Goal: Task Accomplishment & Management: Use online tool/utility

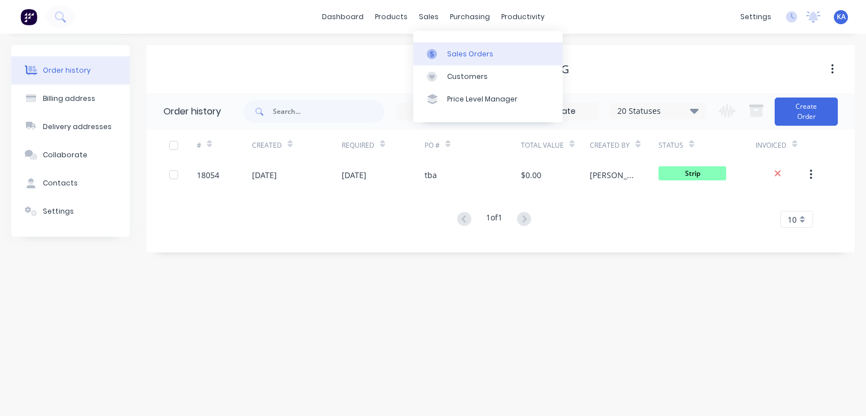
click at [464, 51] on div "Sales Orders" at bounding box center [470, 54] width 46 height 10
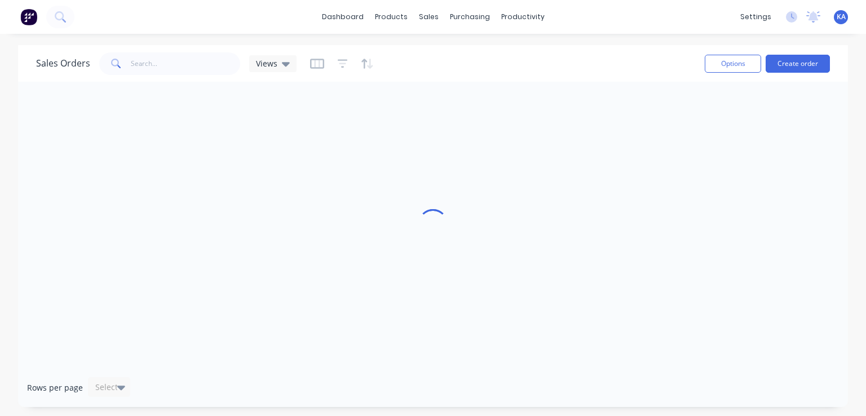
click at [430, 105] on div at bounding box center [433, 225] width 830 height 286
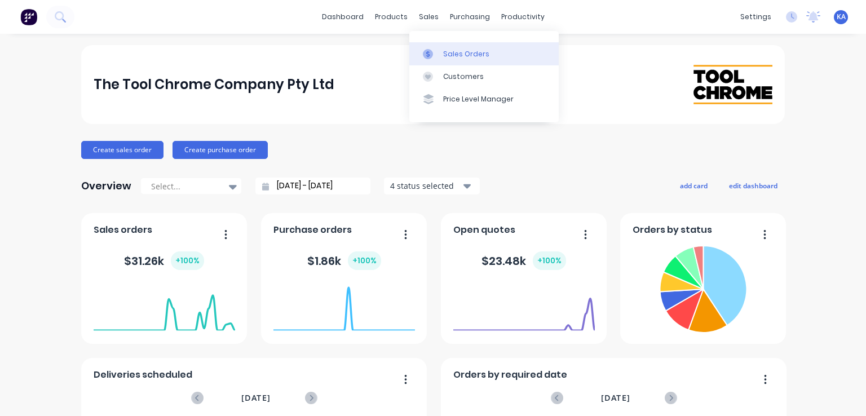
click at [451, 52] on div "Sales Orders" at bounding box center [466, 54] width 46 height 10
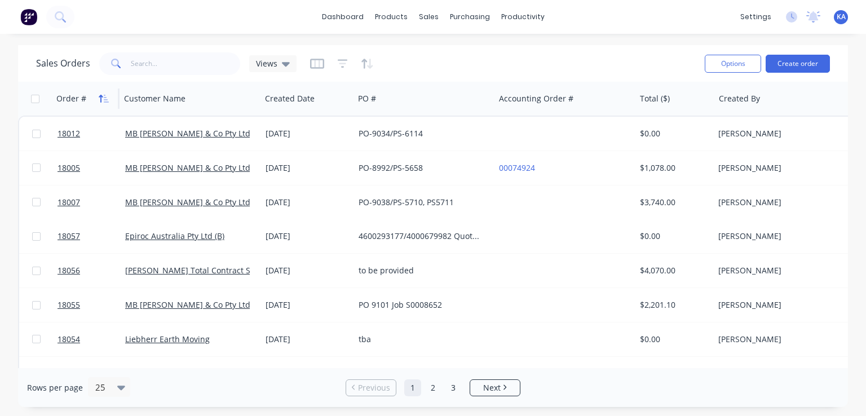
click at [99, 94] on icon "button" at bounding box center [104, 98] width 10 height 9
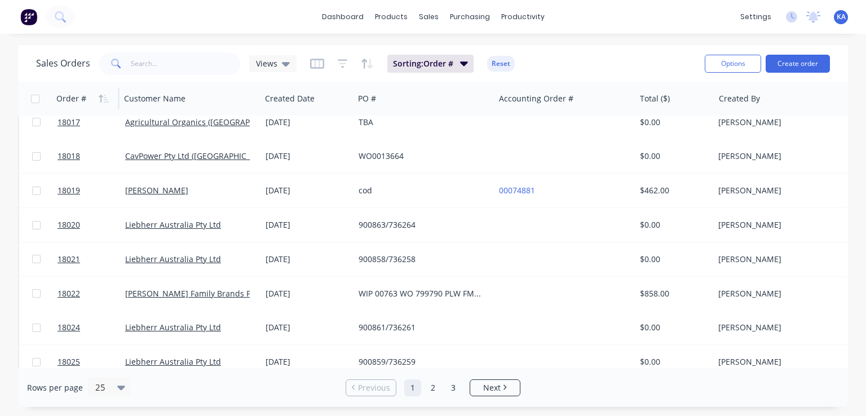
scroll to position [610, 0]
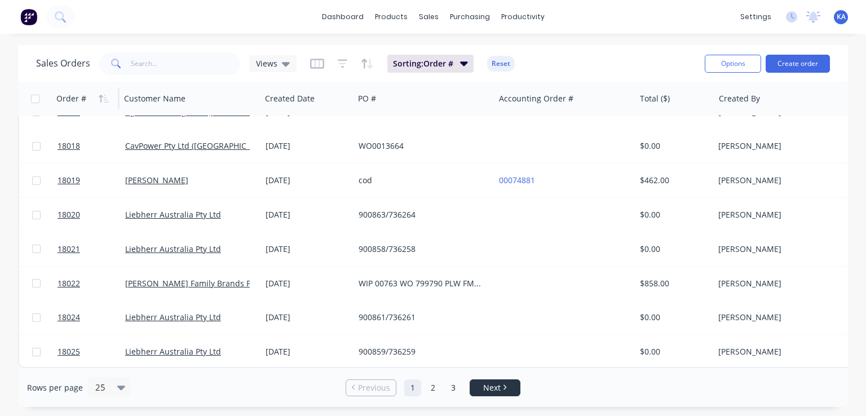
click at [489, 392] on span "Next" at bounding box center [491, 387] width 17 height 11
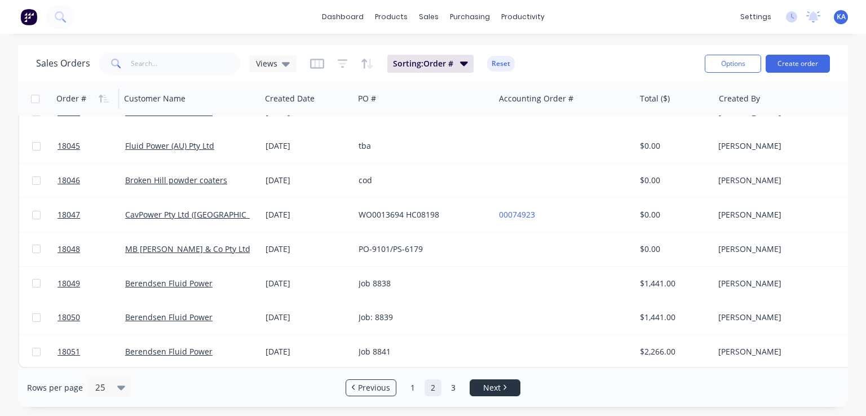
click at [503, 385] on icon "Next page" at bounding box center [504, 388] width 3 height 6
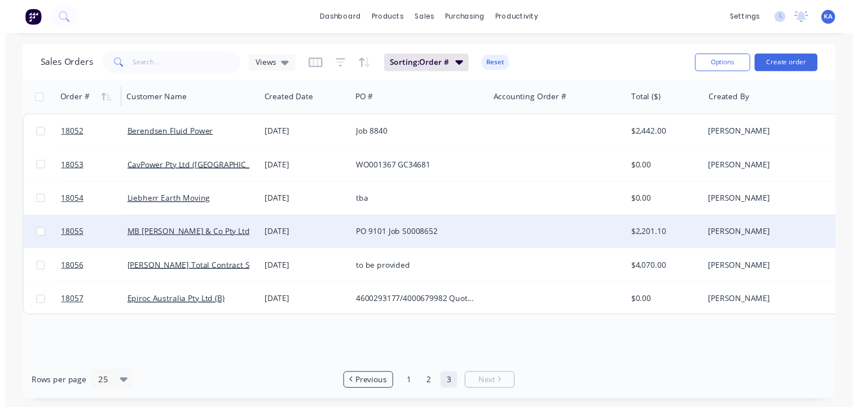
scroll to position [0, 0]
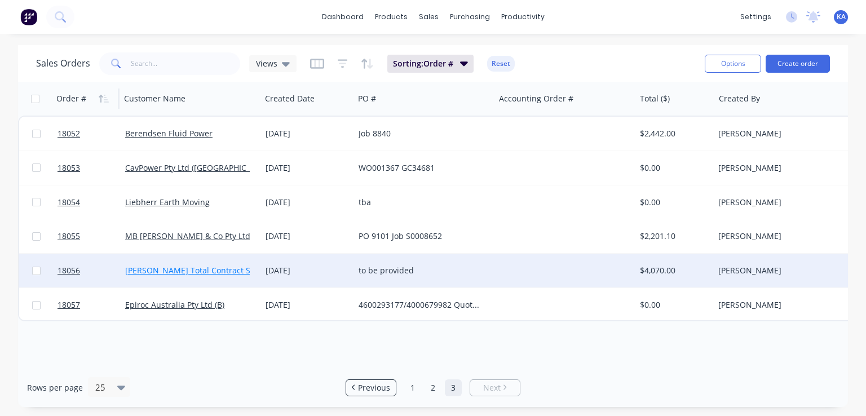
click at [244, 270] on link "Lucas Total Contract Solutions (TSM) Pty Ltd" at bounding box center [228, 270] width 206 height 11
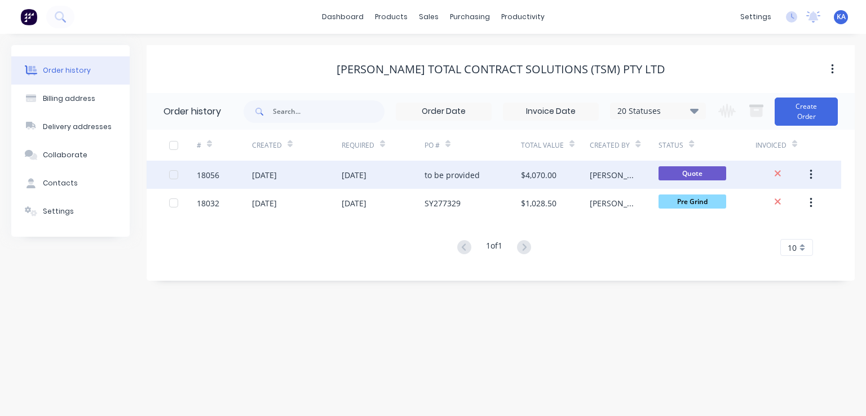
click at [557, 171] on div "$4,070.00" at bounding box center [555, 175] width 69 height 28
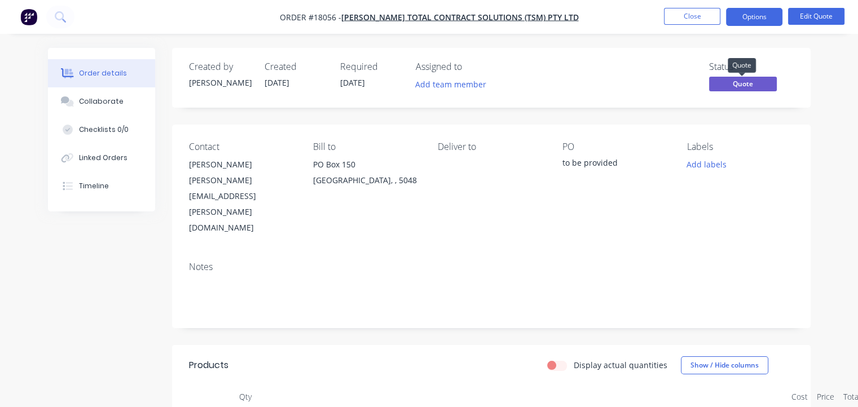
click at [753, 80] on span "Quote" at bounding box center [743, 84] width 68 height 14
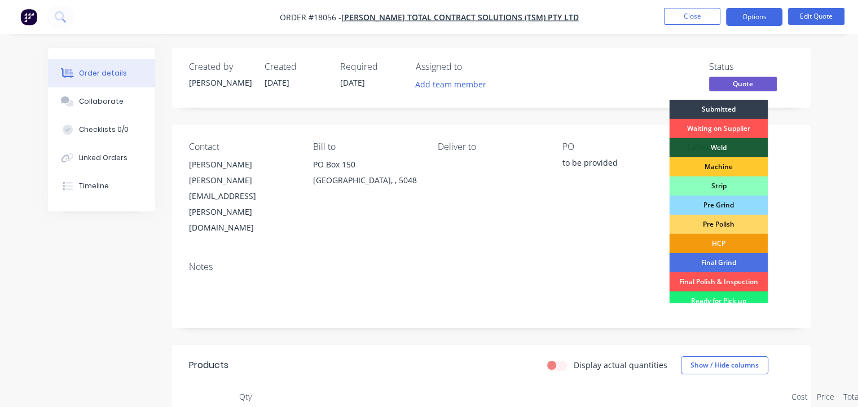
click at [718, 167] on div "Machine" at bounding box center [718, 166] width 99 height 19
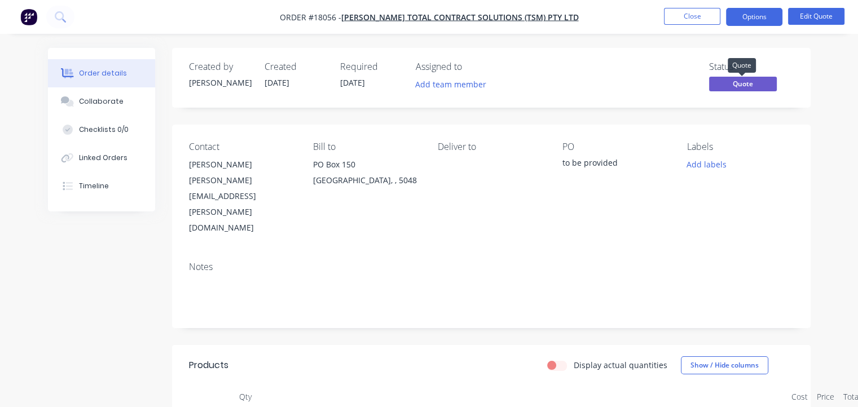
click at [757, 82] on span "Quote" at bounding box center [743, 84] width 68 height 14
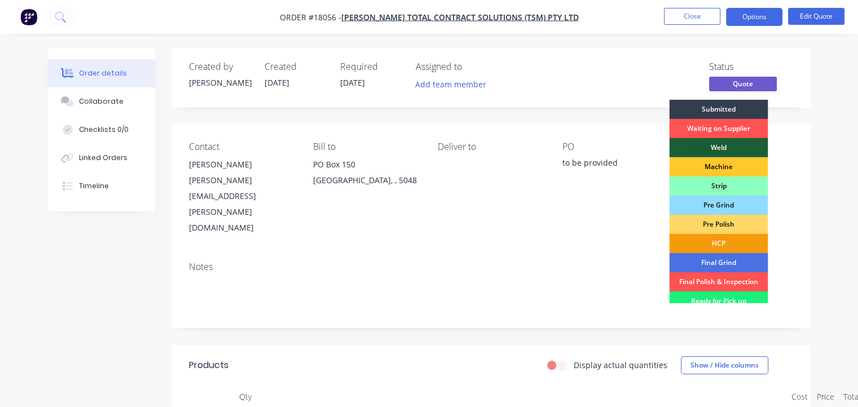
click at [725, 163] on div "Machine" at bounding box center [718, 166] width 99 height 19
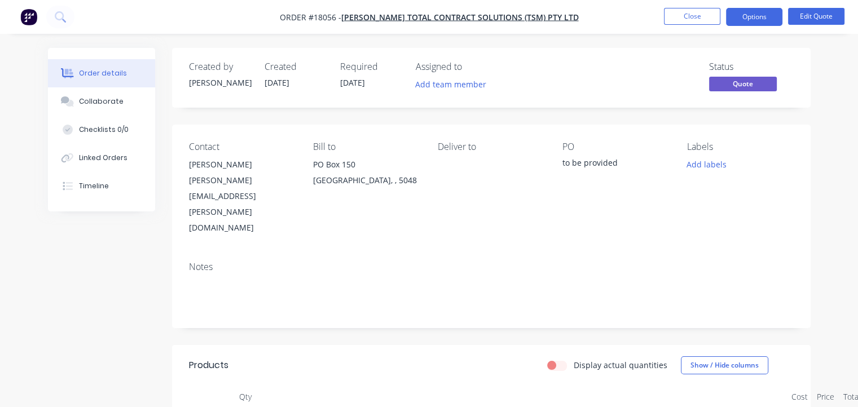
click at [365, 81] on span "26/08/25" at bounding box center [352, 82] width 25 height 11
click at [374, 81] on div "Required 26/08/25" at bounding box center [371, 77] width 62 height 33
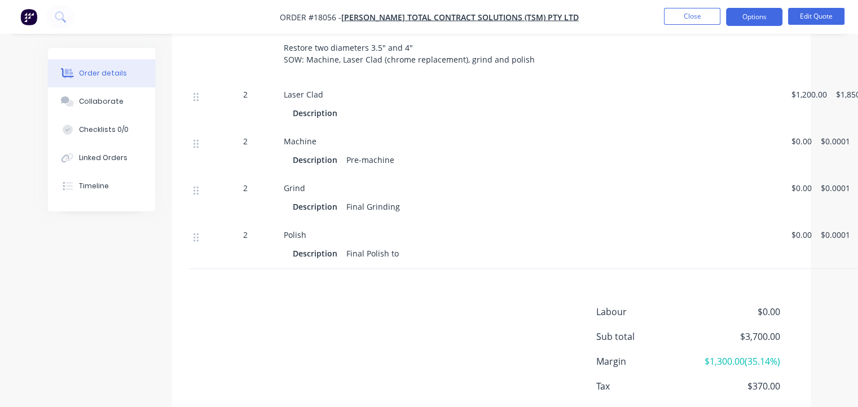
scroll to position [416, 0]
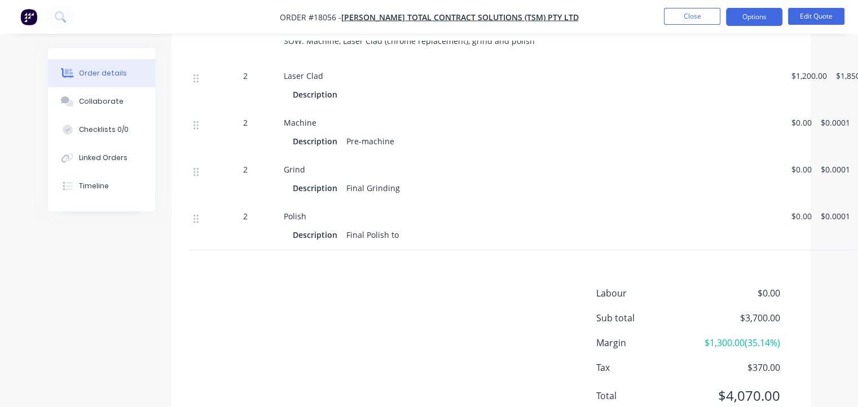
click at [377, 238] on div "Products Display actual quantities Show / Hide columns Qty Cost Price Total Kit…" at bounding box center [491, 182] width 638 height 505
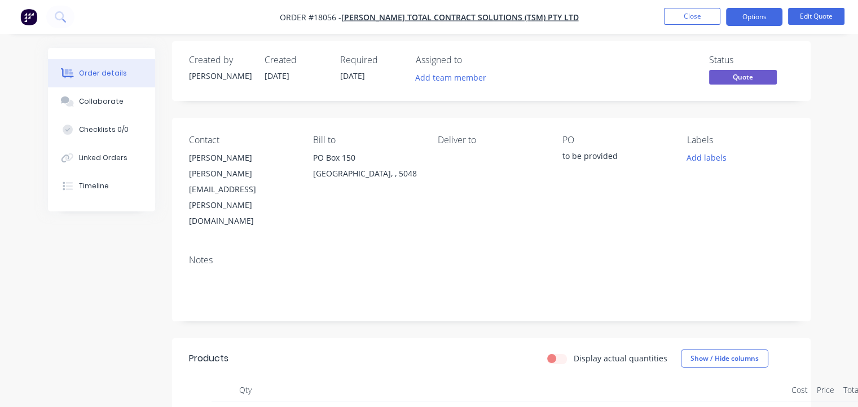
scroll to position [0, 0]
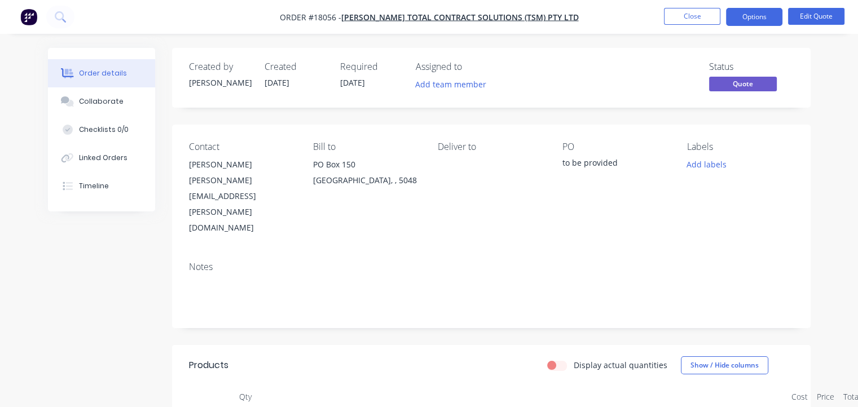
click at [590, 162] on div "to be provided" at bounding box center [615, 165] width 107 height 16
click at [593, 171] on div "to be provided" at bounding box center [615, 165] width 107 height 16
click at [830, 19] on button "Edit Quote" at bounding box center [816, 16] width 56 height 17
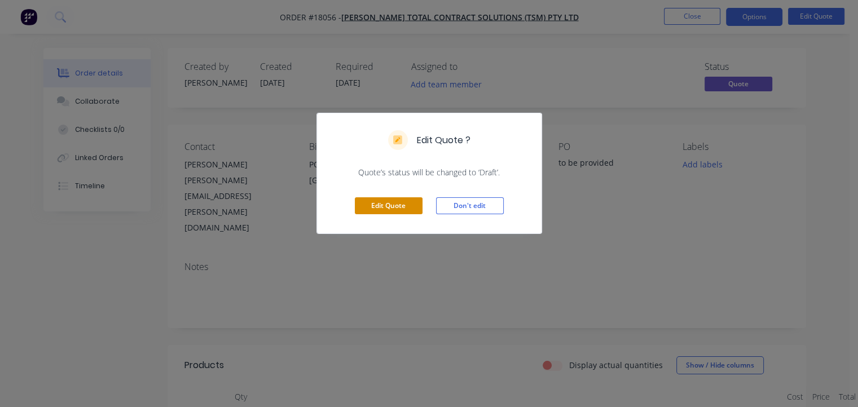
click at [407, 204] on button "Edit Quote" at bounding box center [389, 205] width 68 height 17
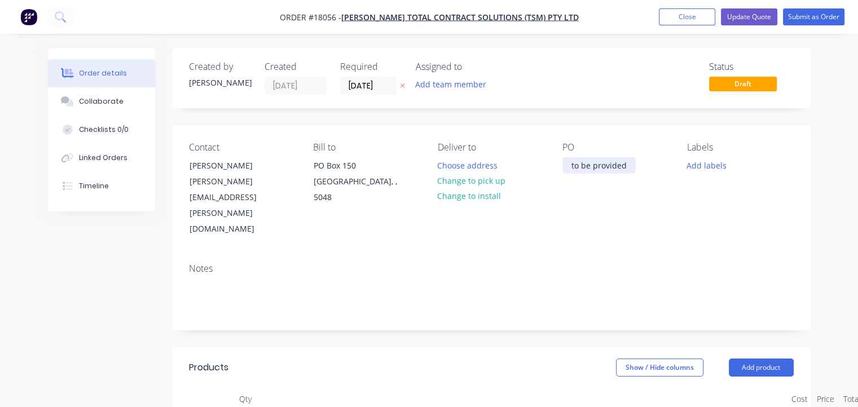
click at [601, 173] on div "to be provided" at bounding box center [598, 165] width 73 height 16
drag, startPoint x: 624, startPoint y: 167, endPoint x: 540, endPoint y: 179, distance: 85.4
click at [540, 179] on div "Contact Shaun Yates shaun.yates@lucastcs.com.au Bill to PO Box 150 Brighton, , …" at bounding box center [491, 189] width 638 height 129
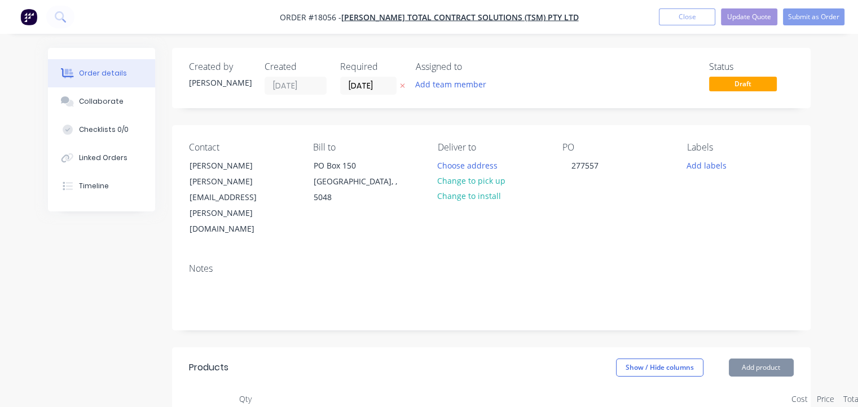
click at [575, 206] on div "Contact Shaun Yates shaun.yates@lucastcs.com.au Bill to PO Box 150 Brighton, , …" at bounding box center [491, 189] width 638 height 129
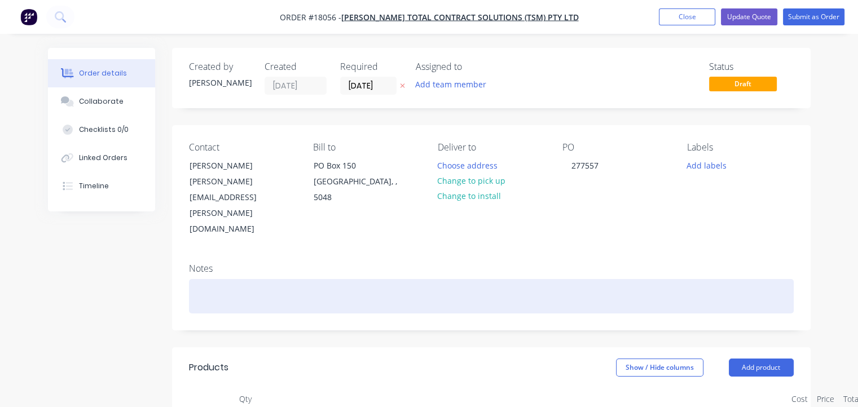
click at [271, 279] on div at bounding box center [491, 296] width 604 height 34
click at [231, 279] on div "2 x Yokes. D10T2 Ex DZR039" at bounding box center [491, 296] width 604 height 34
click at [358, 279] on div "2 x Yokes, Lift. D10T2 Ex DZR039" at bounding box center [491, 296] width 604 height 34
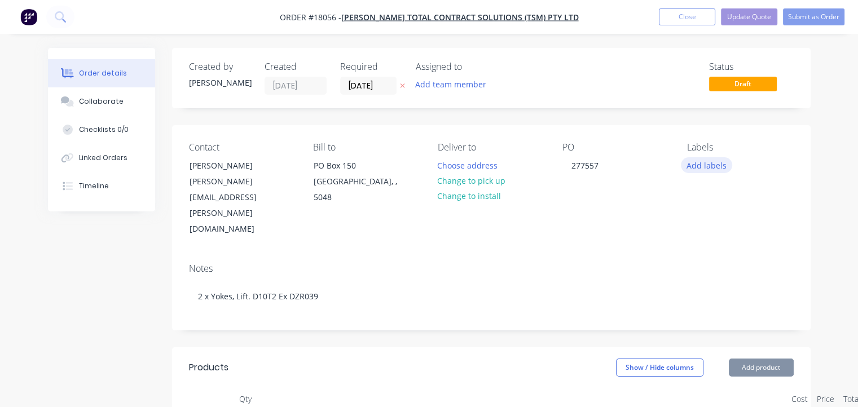
click at [704, 163] on button "Add labels" at bounding box center [707, 164] width 52 height 15
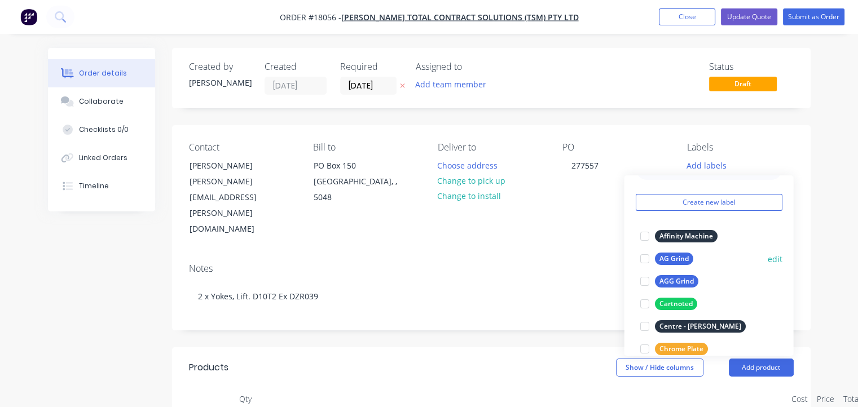
scroll to position [56, 0]
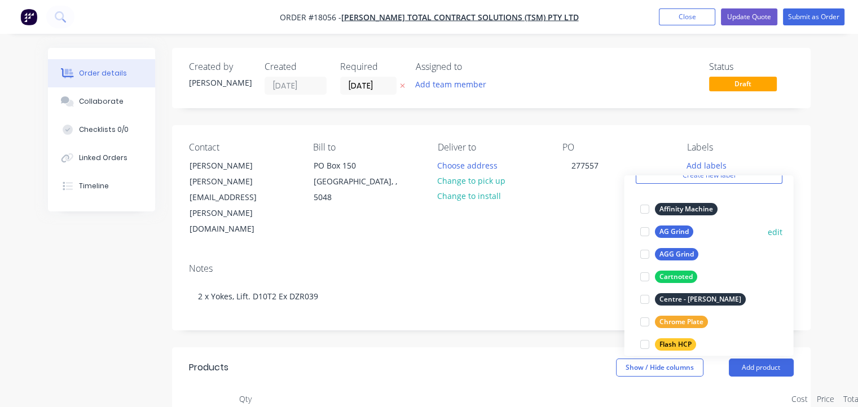
click at [676, 228] on div "AG Grind" at bounding box center [673, 232] width 38 height 12
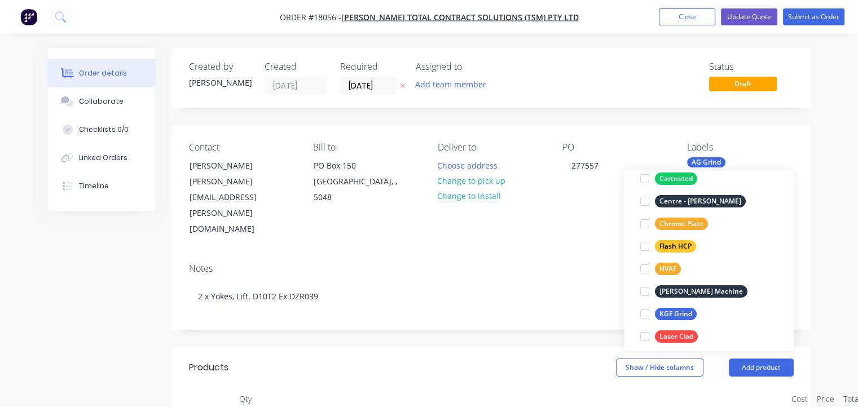
scroll to position [169, 0]
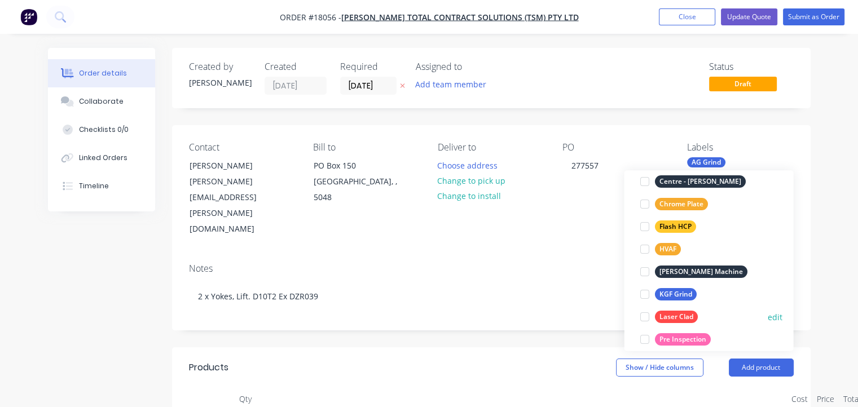
click at [686, 312] on div "Laser Clad" at bounding box center [675, 317] width 43 height 12
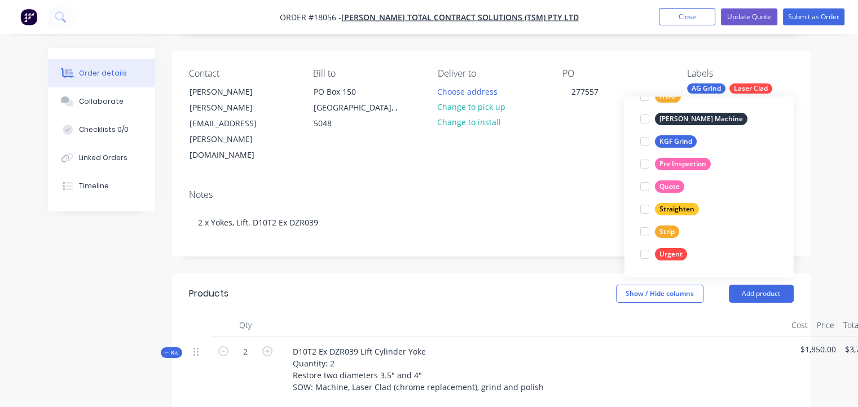
scroll to position [56, 0]
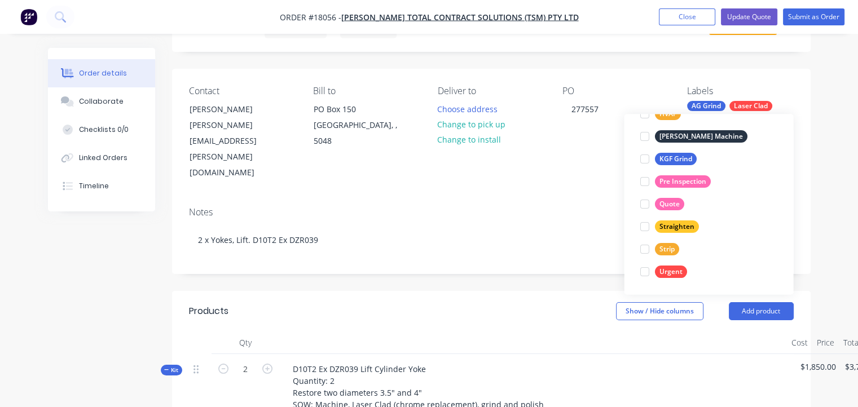
click at [613, 219] on div "Notes 2 x Yokes, Lift. D10T2 Ex DZR039" at bounding box center [491, 236] width 638 height 76
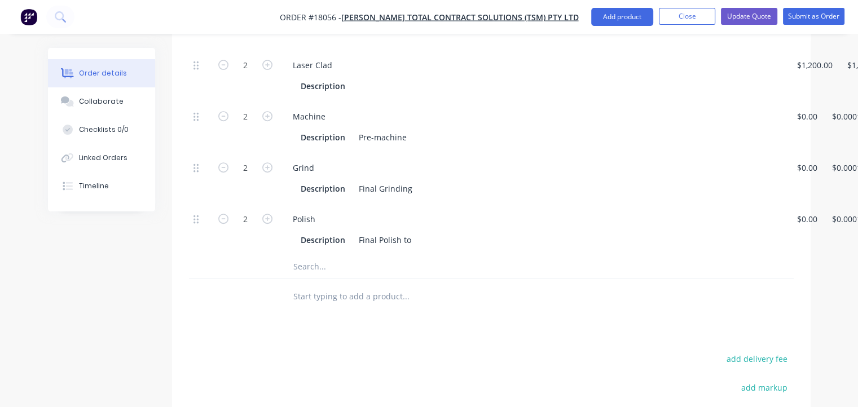
scroll to position [451, 0]
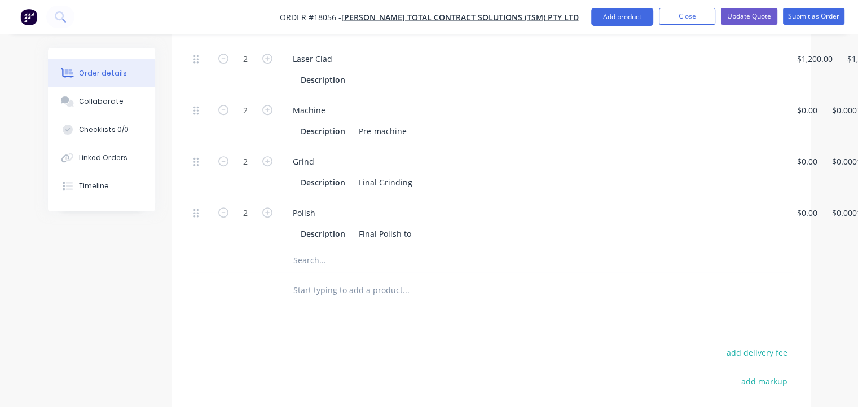
click at [332, 249] on input "text" at bounding box center [406, 260] width 226 height 23
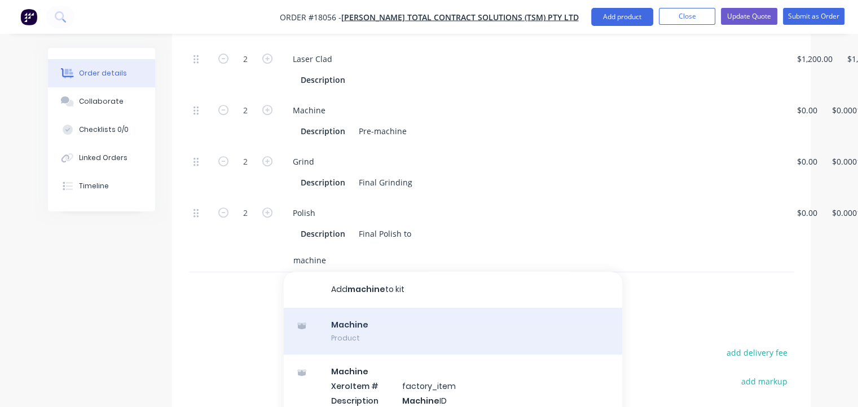
type input "machine"
click at [350, 308] on div "Machine Product" at bounding box center [453, 331] width 338 height 47
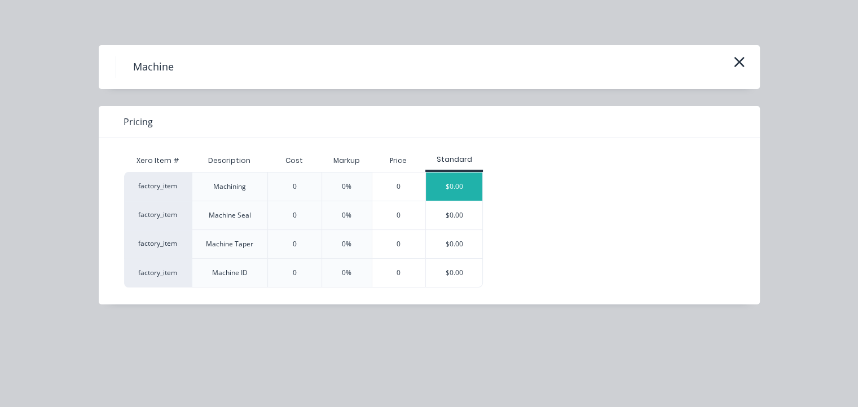
click at [448, 181] on div "$0.00" at bounding box center [454, 187] width 56 height 28
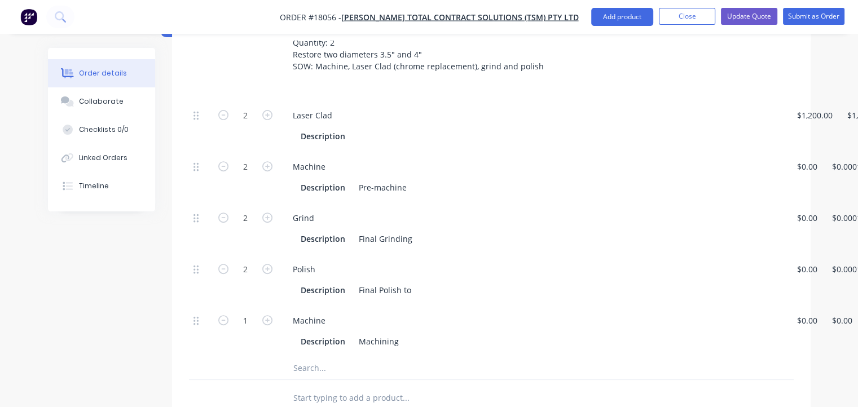
scroll to position [338, 0]
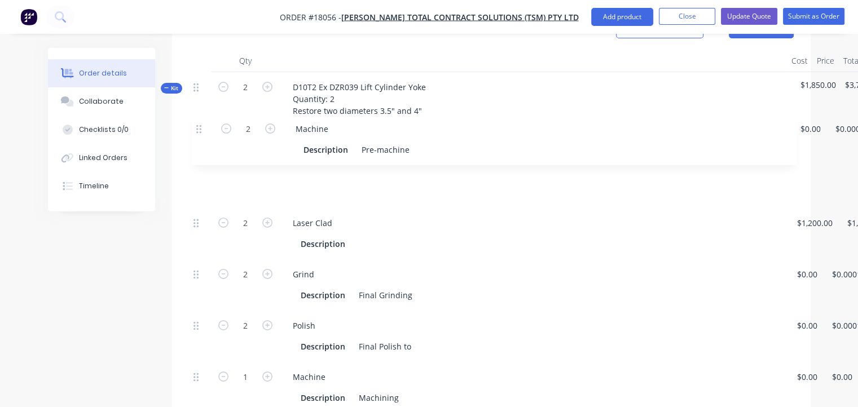
drag, startPoint x: 195, startPoint y: 178, endPoint x: 197, endPoint y: 124, distance: 54.2
click at [197, 157] on div "2 Laser Clad Description $1,200.00 $1,200.00 $1,850.00 $1,850.00 $3,700.00 $3,7…" at bounding box center [491, 285] width 604 height 257
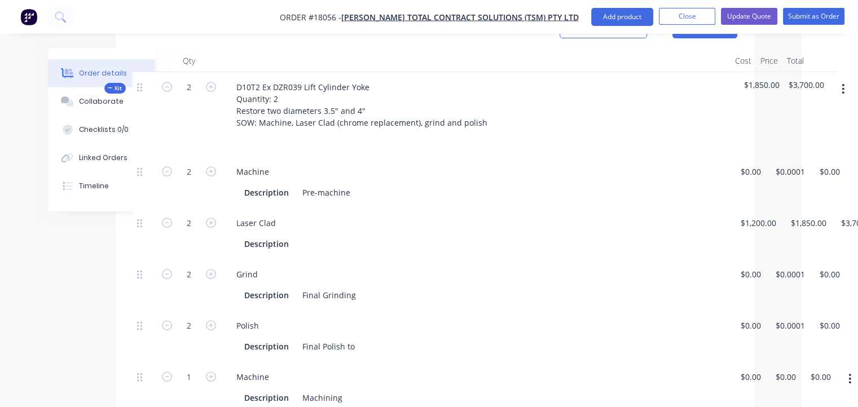
scroll to position [338, 107]
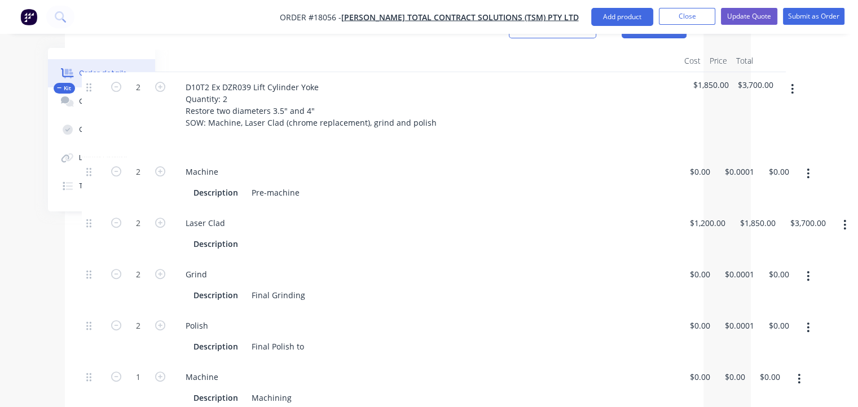
click at [800, 369] on button "button" at bounding box center [798, 379] width 27 height 20
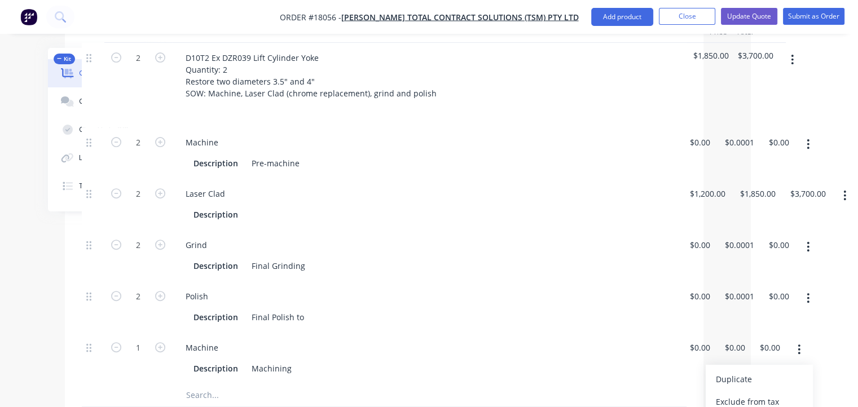
scroll to position [395, 107]
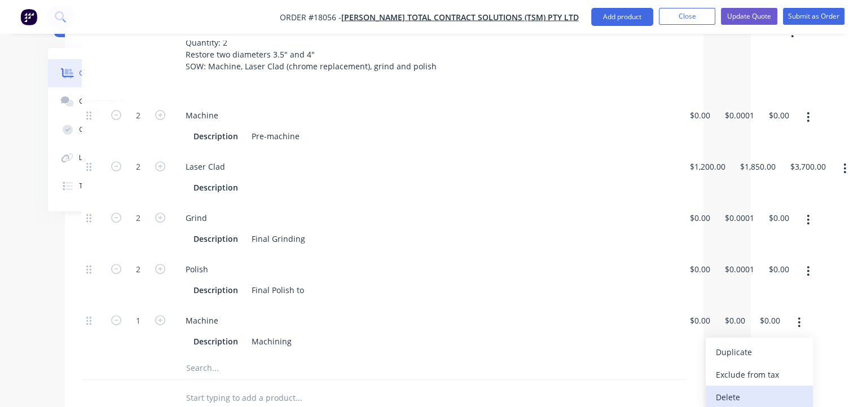
click at [756, 389] on div "Delete" at bounding box center [759, 397] width 87 height 16
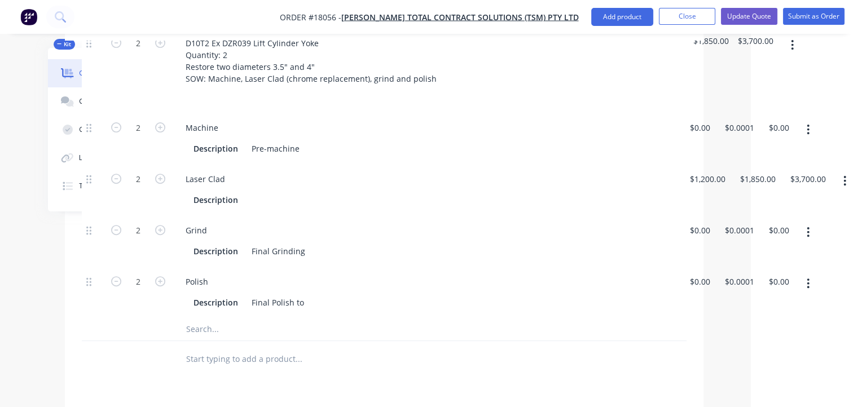
scroll to position [451, 107]
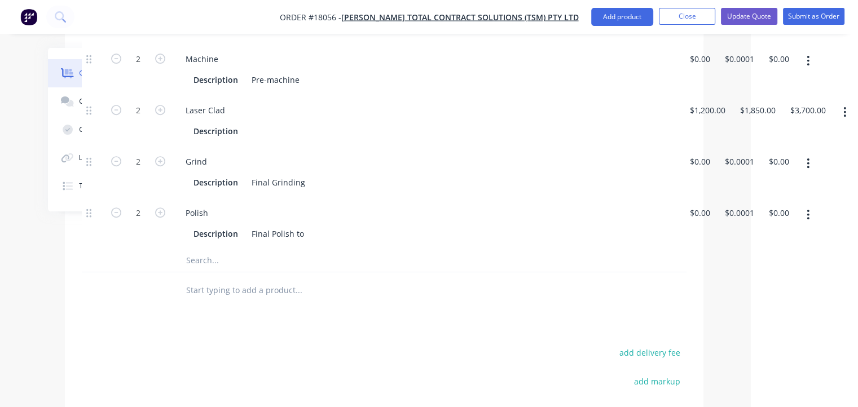
click at [227, 249] on input "text" at bounding box center [299, 260] width 226 height 23
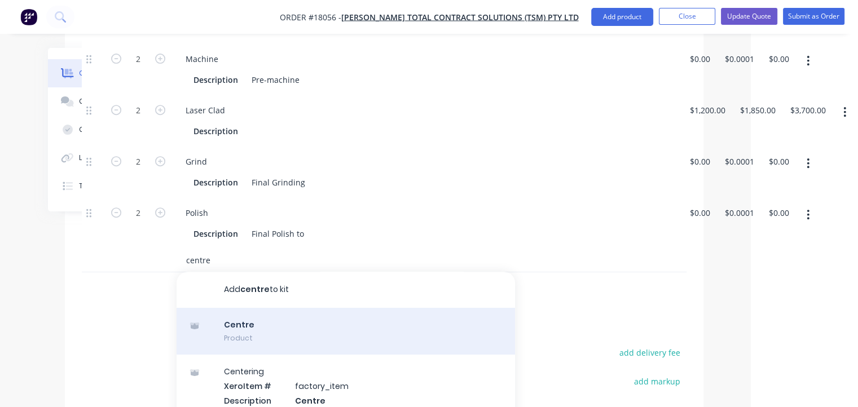
type input "centre"
click at [259, 308] on div "Centre Product" at bounding box center [345, 331] width 338 height 47
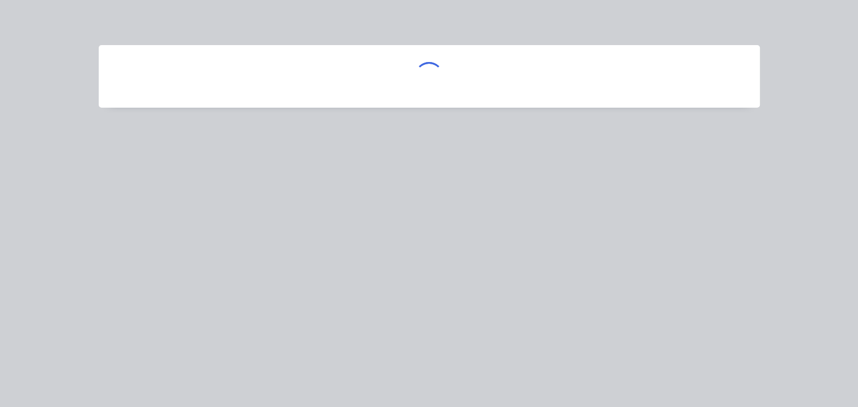
scroll to position [451, 103]
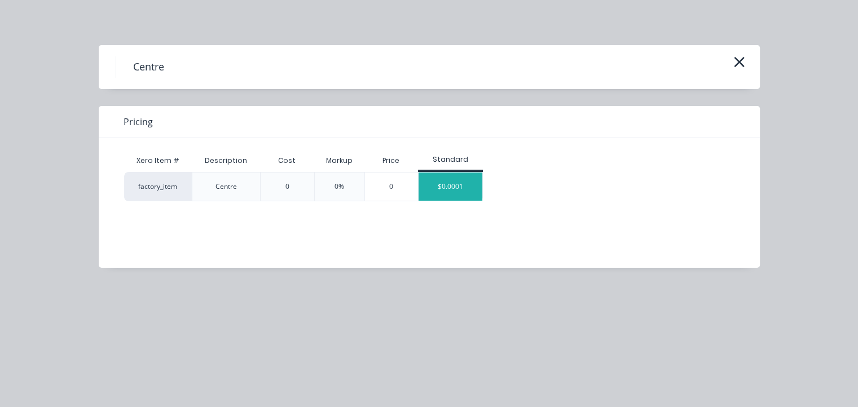
click at [453, 188] on div "$0.0001" at bounding box center [450, 187] width 64 height 28
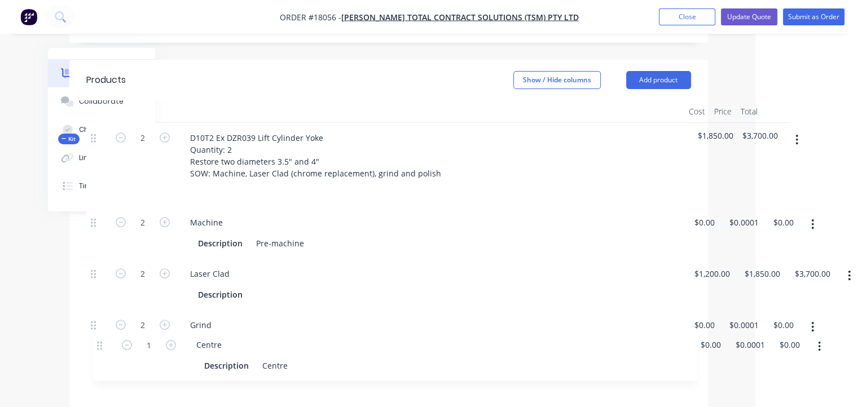
scroll to position [289, 103]
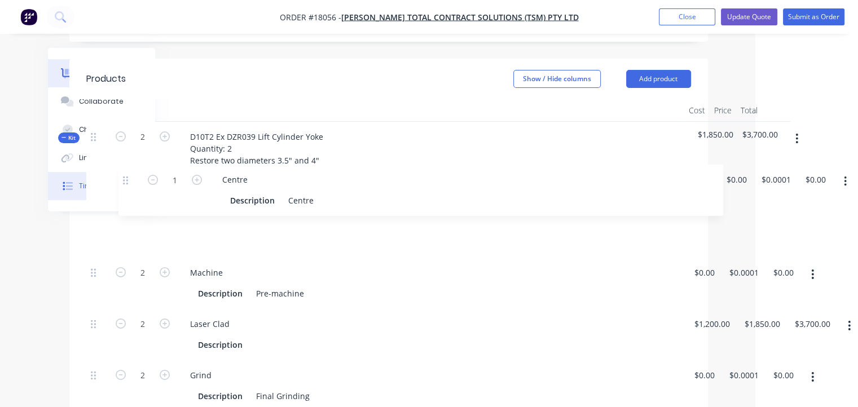
drag, startPoint x: 92, startPoint y: 388, endPoint x: 129, endPoint y: 174, distance: 216.7
click at [129, 174] on div "Order details Collaborate Checklists 0/0 Linked Orders Timeline Order details C…" at bounding box center [326, 284] width 785 height 1050
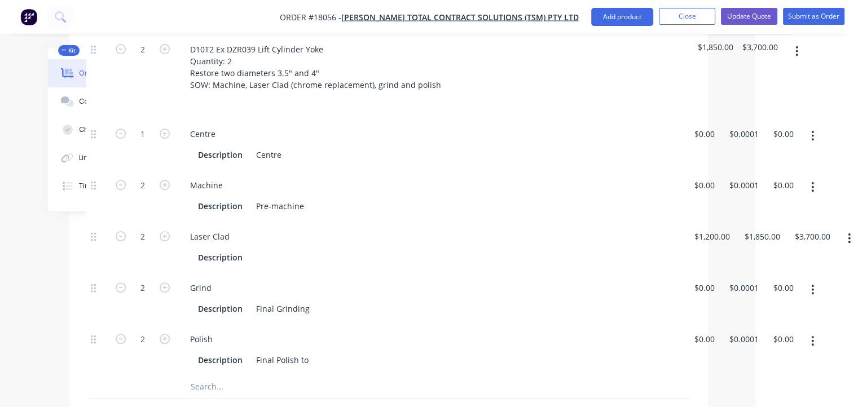
scroll to position [401, 103]
